Goal: Information Seeking & Learning: Find specific fact

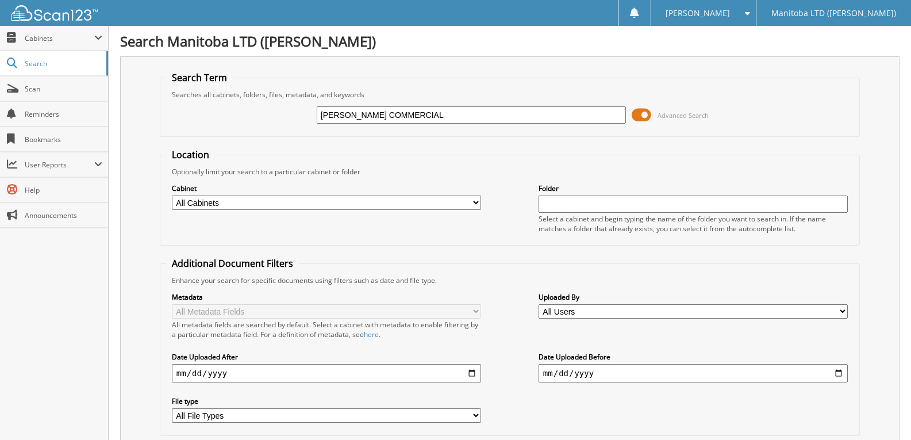
type input "[PERSON_NAME] COMMERCIAL"
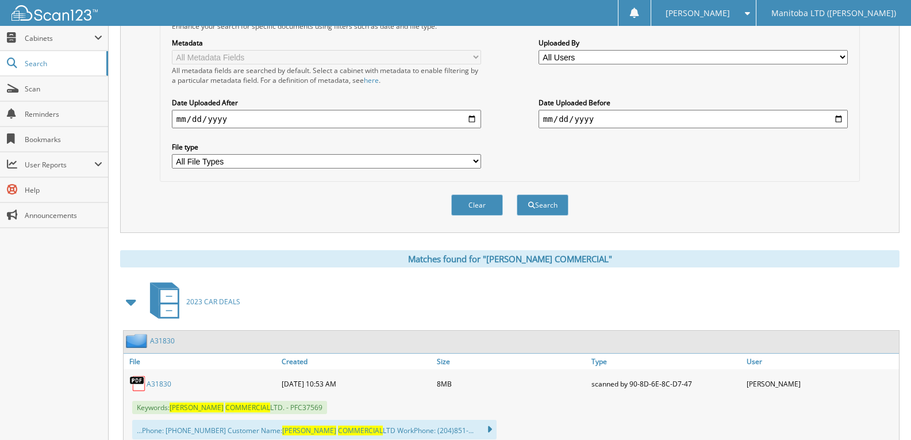
scroll to position [345, 0]
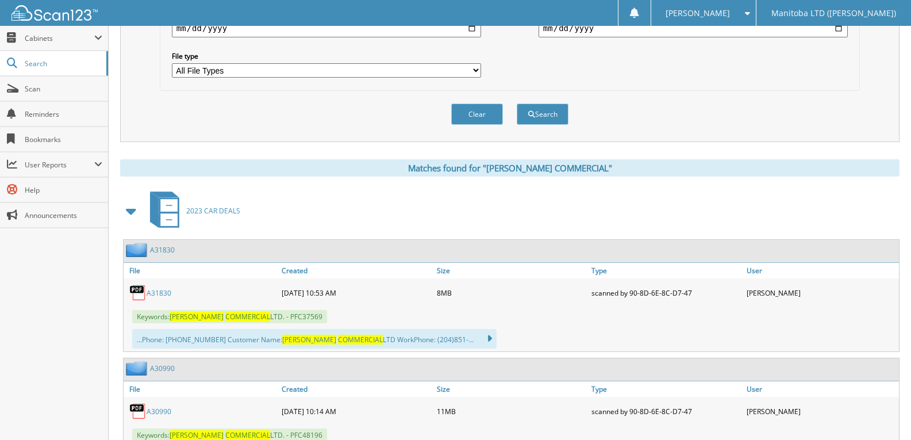
click at [151, 294] on link "A31830" at bounding box center [159, 293] width 25 height 10
